Goal: Information Seeking & Learning: Understand process/instructions

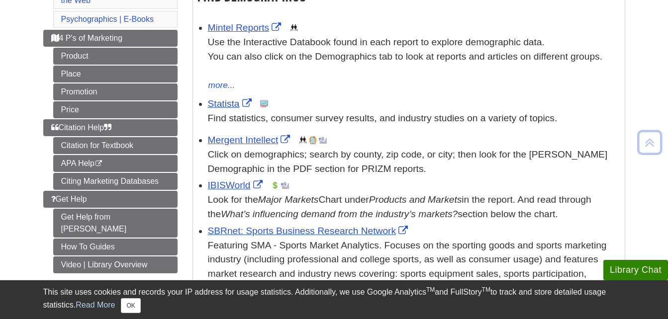
scroll to position [194, 0]
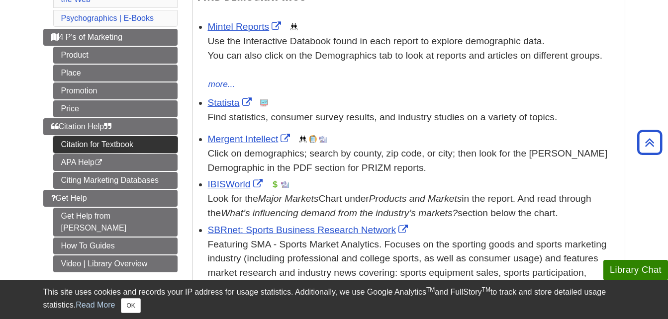
click at [164, 150] on link "Citation for Textbook" at bounding box center [115, 144] width 124 height 17
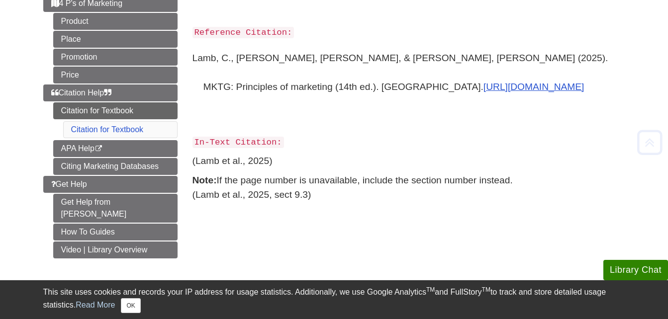
scroll to position [148, 0]
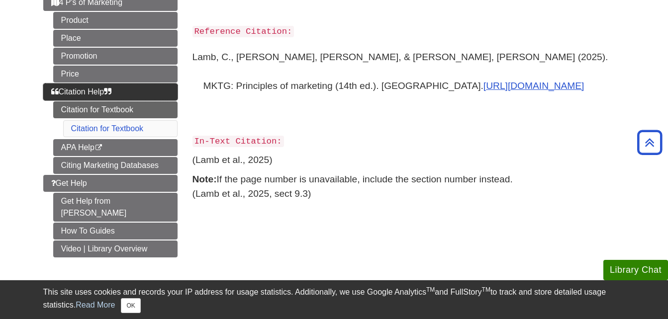
click at [144, 91] on link "Citation Help" at bounding box center [110, 92] width 134 height 17
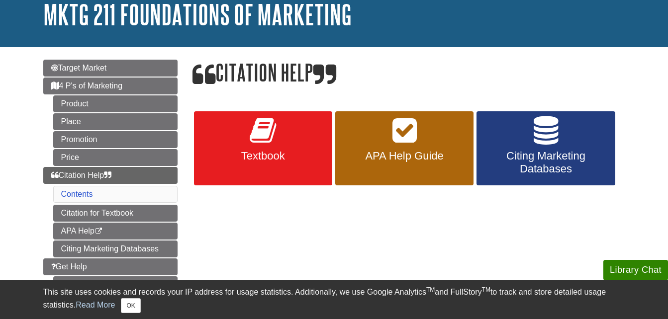
scroll to position [65, 0]
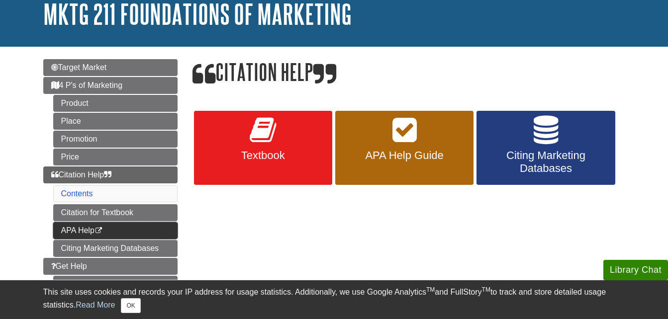
click at [112, 229] on link "APA Help This link opens in a new window" at bounding box center [115, 230] width 124 height 17
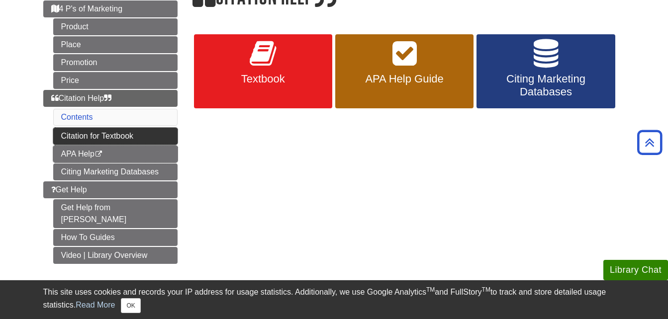
scroll to position [141, 0]
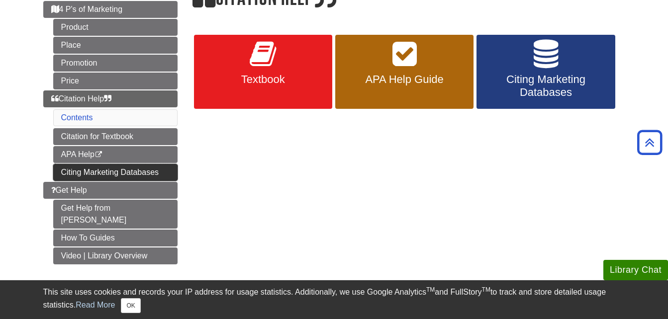
click at [172, 174] on link "Citing Marketing Databases" at bounding box center [115, 172] width 124 height 17
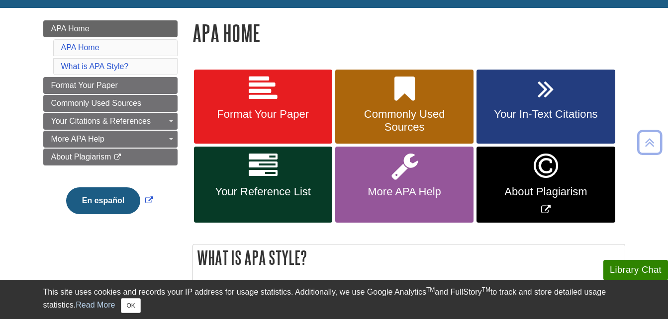
scroll to position [128, 0]
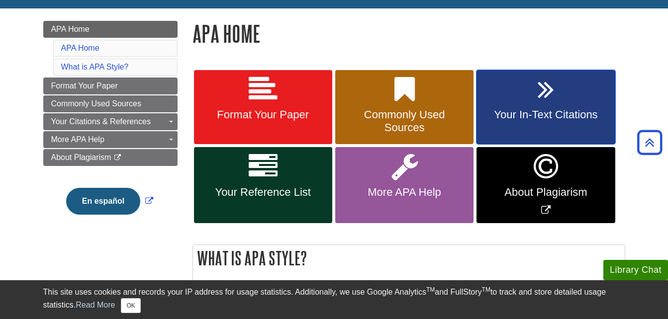
click at [568, 101] on link "Your In-Text Citations" at bounding box center [545, 107] width 138 height 75
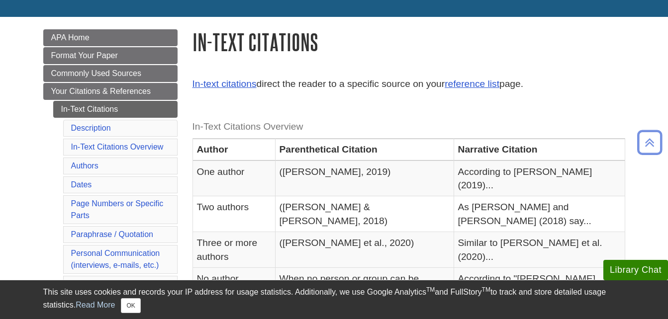
scroll to position [120, 0]
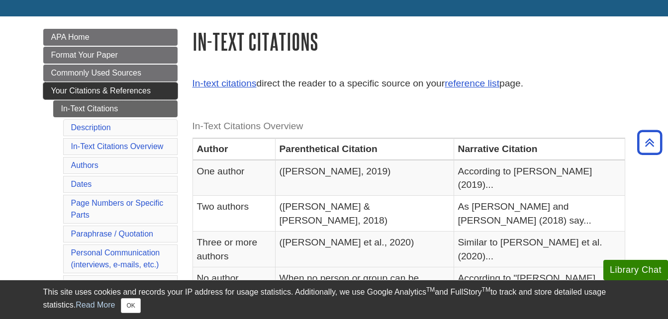
click at [134, 92] on span "Your Citations & References" at bounding box center [100, 91] width 99 height 8
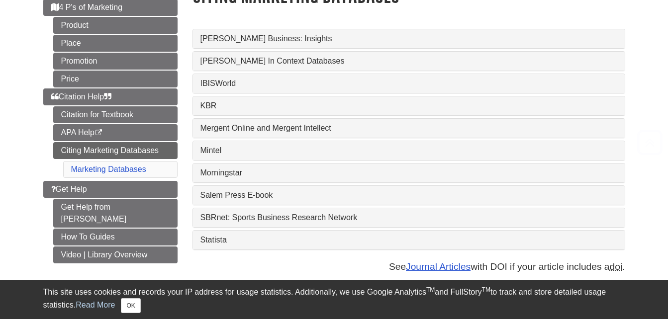
scroll to position [149, 0]
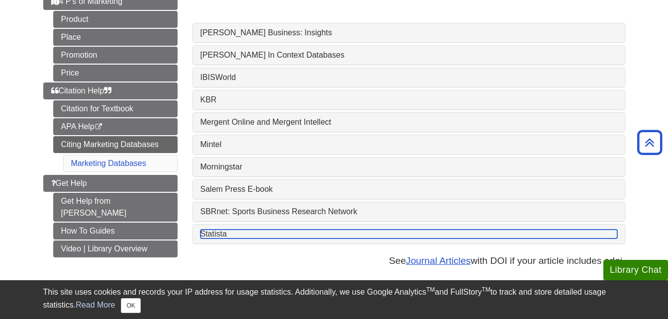
click at [223, 232] on link "Statista" at bounding box center [408, 234] width 417 height 9
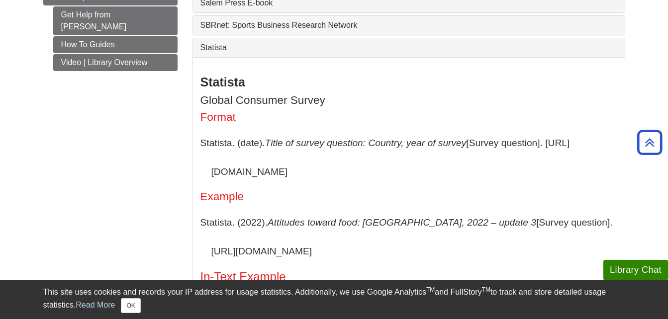
click at [163, 188] on div "Menu Target Market 4 P's of Marketing Product Place Promotion Price Citation He…" at bounding box center [334, 88] width 597 height 624
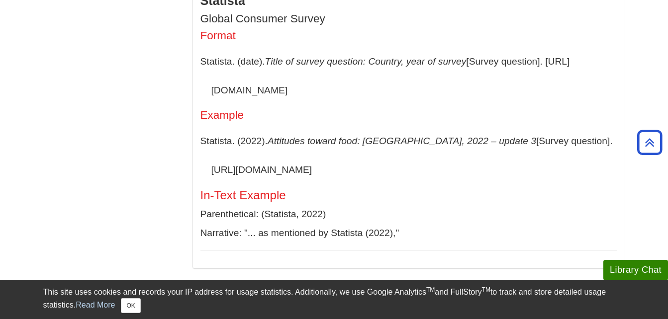
scroll to position [416, 0]
click at [345, 172] on p "Statista. (2022). Attitudes toward food: [GEOGRAPHIC_DATA], 2022 – update 3 [Su…" at bounding box center [408, 155] width 417 height 57
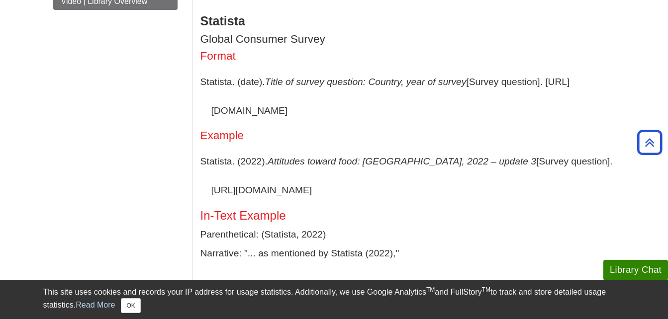
scroll to position [395, 0]
click at [156, 187] on div "Menu Target Market 4 P's of Marketing Product Place Promotion Price Citation He…" at bounding box center [334, 28] width 597 height 624
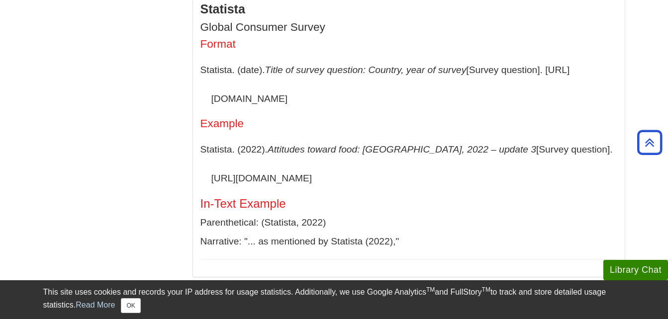
scroll to position [409, 0]
click at [165, 152] on div "Menu Target Market 4 P's of Marketing Product Place Promotion Price Citation He…" at bounding box center [334, 15] width 597 height 624
click at [273, 56] on p "Statista. (date). Title of survey question: Country, year of survey [Survey que…" at bounding box center [408, 83] width 417 height 57
